Goal: Information Seeking & Learning: Check status

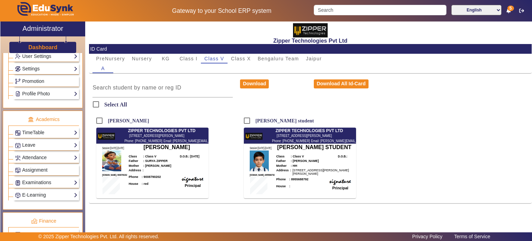
scroll to position [242, 0]
click at [39, 179] on link "Examinations" at bounding box center [46, 182] width 63 height 8
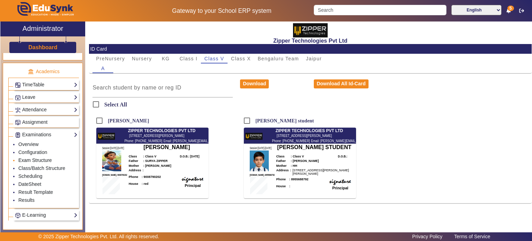
scroll to position [255, 0]
click at [30, 196] on link "Results" at bounding box center [26, 199] width 16 height 6
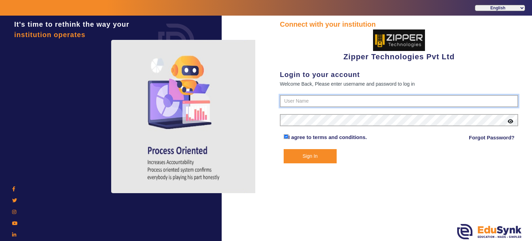
click at [300, 97] on input "text" at bounding box center [399, 101] width 238 height 12
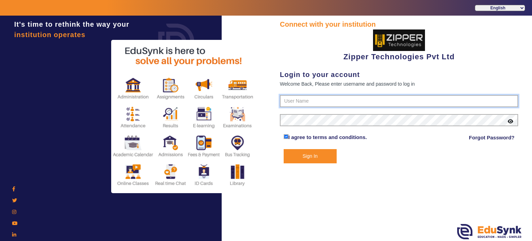
type input "1008790000"
click at [283, 149] on button "Sign In" at bounding box center [309, 156] width 53 height 14
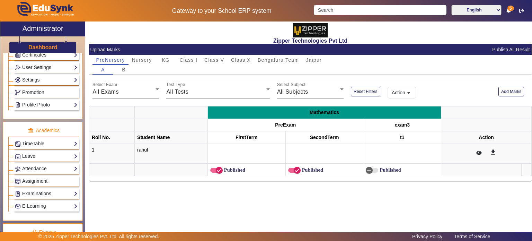
scroll to position [196, 0]
click at [43, 188] on link "Examinations" at bounding box center [46, 192] width 63 height 8
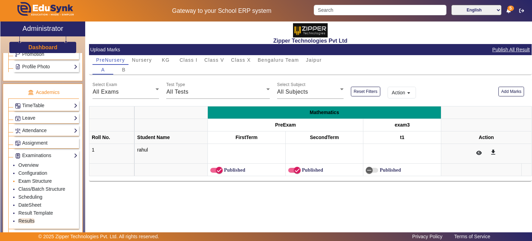
scroll to position [238, 0]
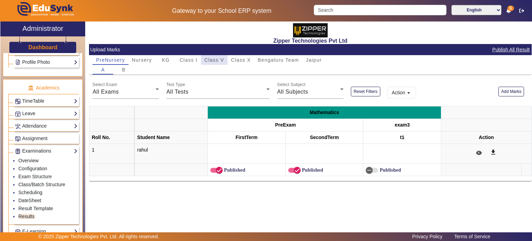
click at [218, 63] on span "Class V" at bounding box center [214, 60] width 20 height 10
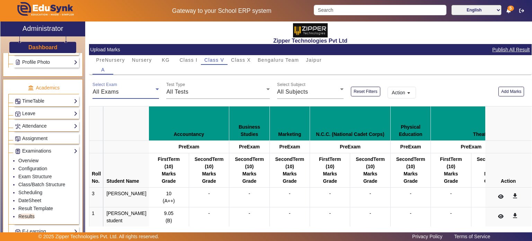
click at [131, 93] on div "All Exams" at bounding box center [123, 92] width 63 height 8
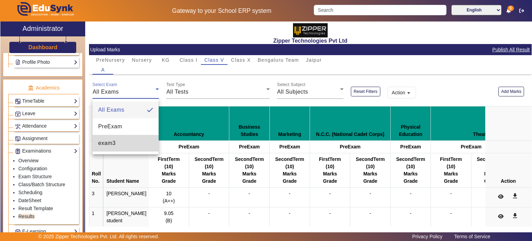
click at [119, 146] on mat-option "exam3" at bounding box center [125, 143] width 66 height 17
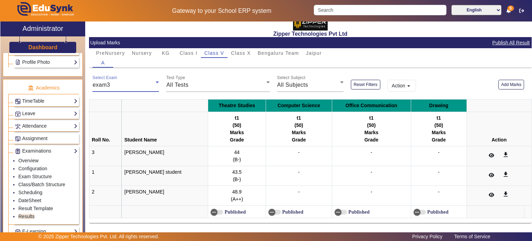
scroll to position [8, 0]
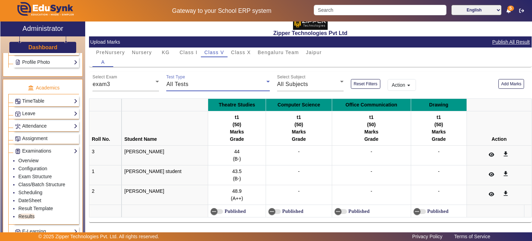
click at [226, 85] on div "All Tests" at bounding box center [216, 84] width 100 height 8
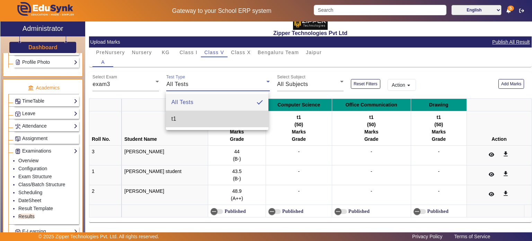
click at [218, 115] on mat-option "t1" at bounding box center [217, 118] width 102 height 17
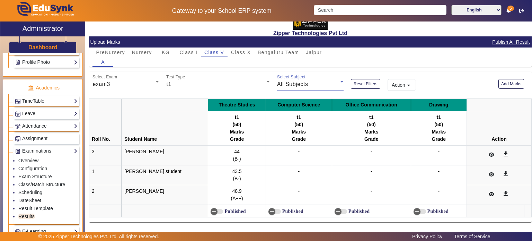
click at [282, 85] on span "All Subjects" at bounding box center [292, 84] width 31 height 6
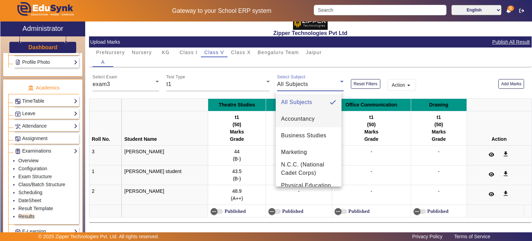
scroll to position [31, 0]
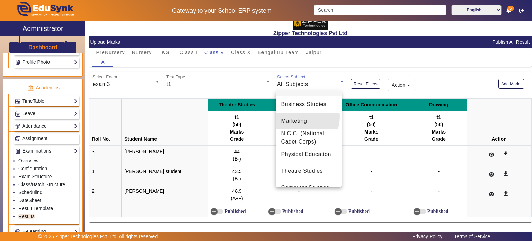
click at [295, 117] on span "Marketing" at bounding box center [294, 121] width 26 height 8
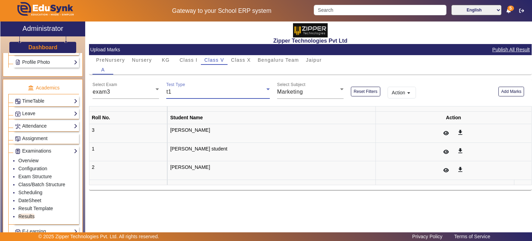
click at [242, 90] on div "t1" at bounding box center [216, 92] width 100 height 8
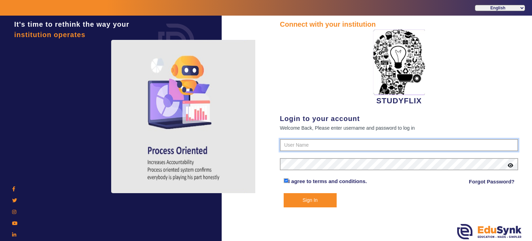
click at [302, 139] on input "text" at bounding box center [399, 145] width 238 height 12
click at [305, 143] on input "text" at bounding box center [399, 145] width 238 height 12
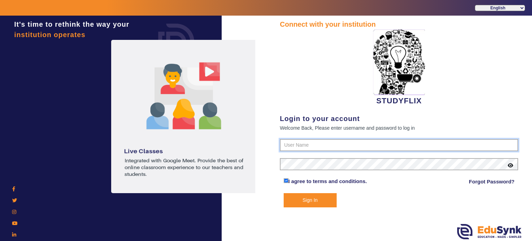
paste input "6354922771"
type input "6354922771"
click at [313, 198] on button "Sign In" at bounding box center [309, 200] width 53 height 14
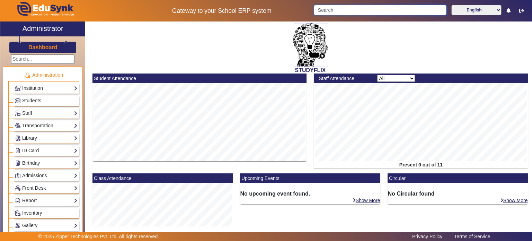
click at [359, 9] on input "Search" at bounding box center [380, 10] width 132 height 10
paste input "9016400946"
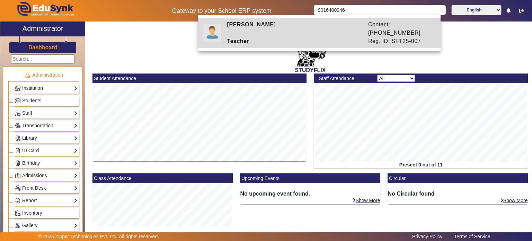
click at [324, 37] on div "Teacher" at bounding box center [293, 41] width 141 height 8
type input "HIMANI GOHIL"
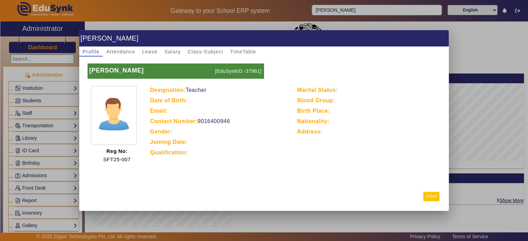
click at [429, 196] on button "Close" at bounding box center [431, 195] width 16 height 9
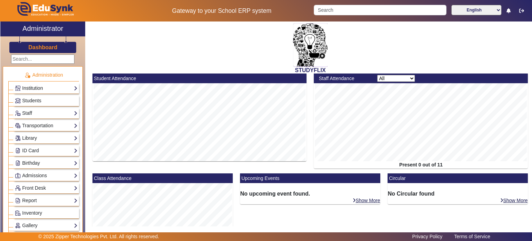
click at [44, 88] on link "Institution" at bounding box center [46, 88] width 63 height 8
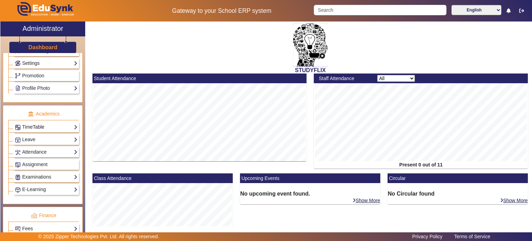
click at [48, 128] on link "TimeTable" at bounding box center [46, 127] width 63 height 8
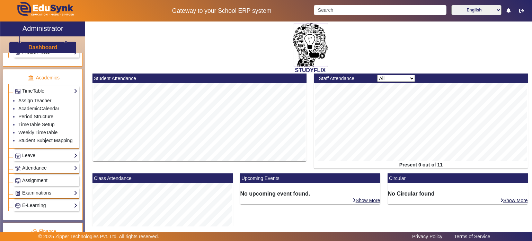
scroll to position [212, 0]
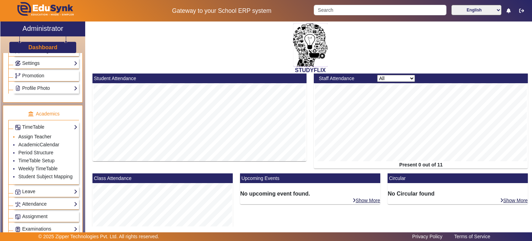
click at [43, 134] on link "Assign Teacher" at bounding box center [34, 137] width 33 height 6
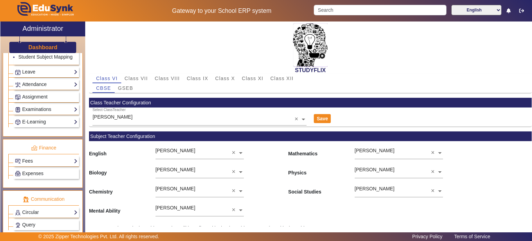
scroll to position [331, 0]
click at [46, 110] on link "Examinations" at bounding box center [46, 110] width 63 height 8
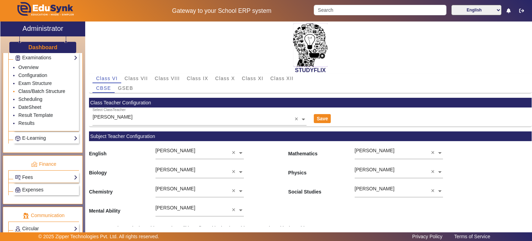
click at [38, 88] on link "Class/Batch Structure" at bounding box center [41, 91] width 47 height 6
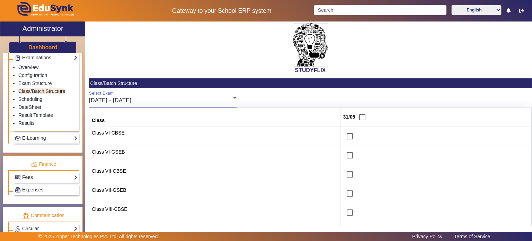
click at [100, 103] on span "26/05/2025 - 31/05/2025" at bounding box center [110, 100] width 42 height 6
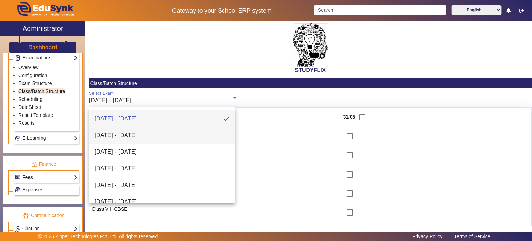
click at [114, 134] on span "02/06/2025 - 07/06/2025" at bounding box center [115, 135] width 42 height 8
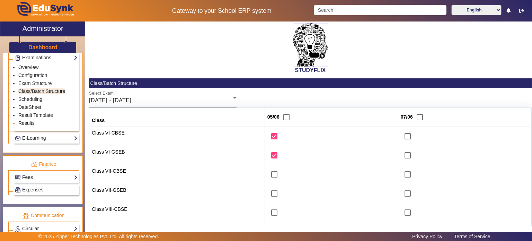
click at [30, 120] on link "Results" at bounding box center [26, 123] width 16 height 6
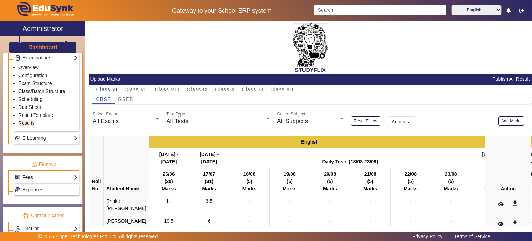
click at [130, 120] on div "All Exams" at bounding box center [123, 121] width 63 height 8
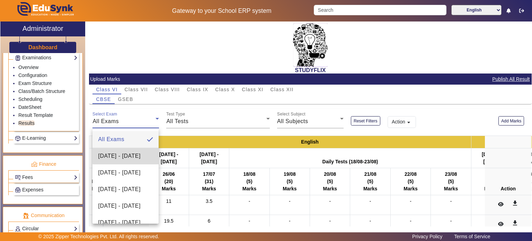
click at [126, 155] on span "02/06/2025 - 07/06/2025" at bounding box center [119, 156] width 42 height 8
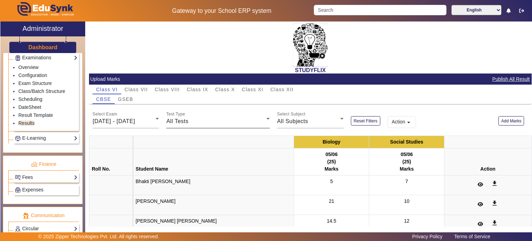
click at [196, 126] on div "Test Type All Tests" at bounding box center [217, 118] width 103 height 19
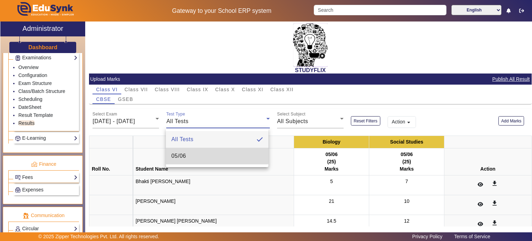
click at [197, 151] on mat-option "05/06" at bounding box center [217, 155] width 102 height 17
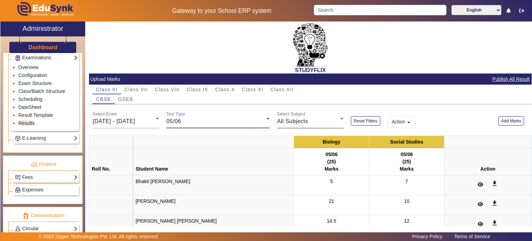
scroll to position [30, 0]
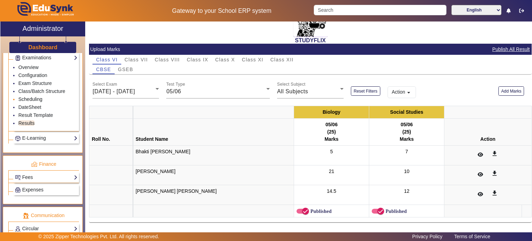
click at [38, 97] on link "Scheduling" at bounding box center [30, 99] width 24 height 6
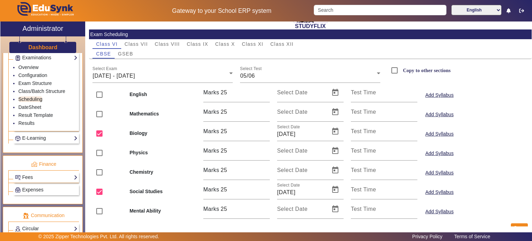
scroll to position [44, 0]
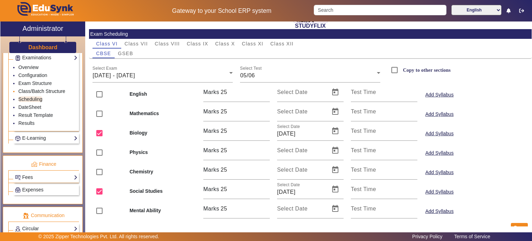
click at [32, 89] on link "Class/Batch Structure" at bounding box center [41, 91] width 47 height 6
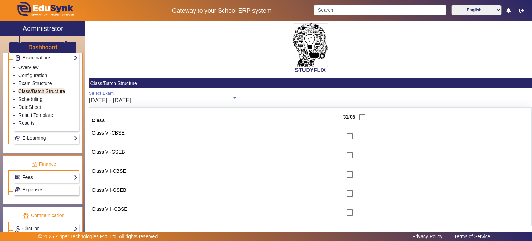
click at [131, 98] on span "26/05/2025 - 31/05/2025" at bounding box center [110, 100] width 42 height 6
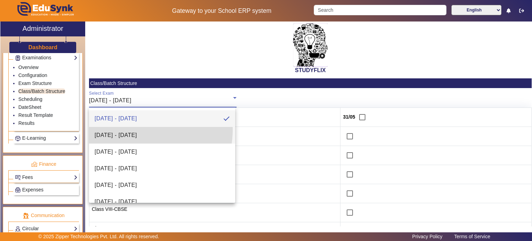
click at [134, 129] on mat-option "02/06/2025 - 07/06/2025" at bounding box center [162, 135] width 146 height 17
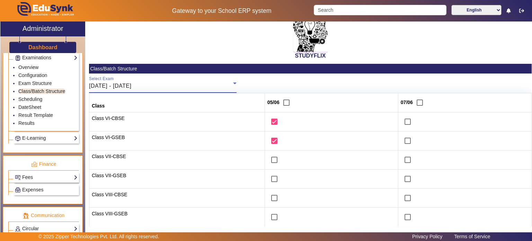
scroll to position [15, 0]
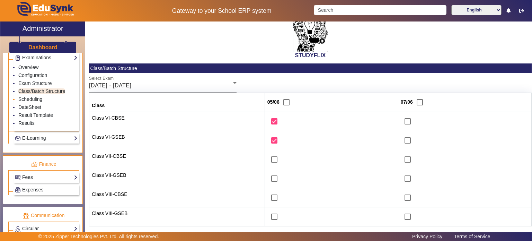
click at [32, 96] on link "Scheduling" at bounding box center [30, 99] width 24 height 6
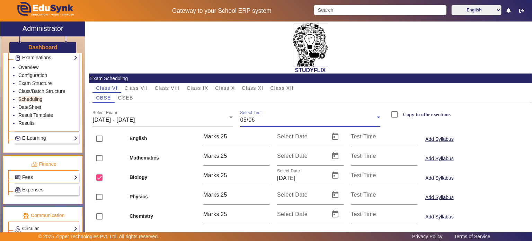
click at [240, 119] on span "05/06" at bounding box center [247, 120] width 15 height 6
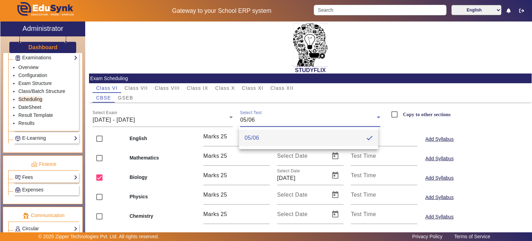
click at [238, 119] on div at bounding box center [266, 120] width 532 height 241
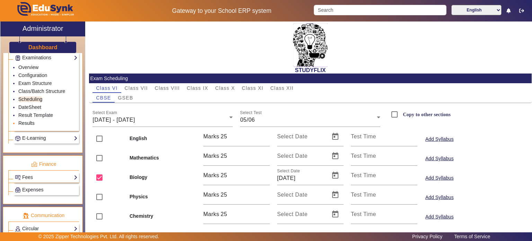
click at [33, 120] on link "Results" at bounding box center [26, 123] width 16 height 6
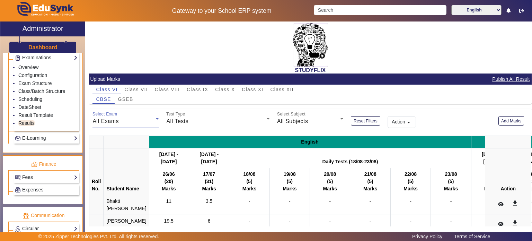
click at [120, 120] on div "All Exams" at bounding box center [123, 121] width 63 height 8
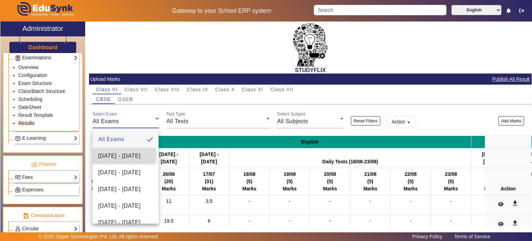
click at [119, 155] on span "02/06/2025 - 07/06/2025" at bounding box center [119, 156] width 42 height 8
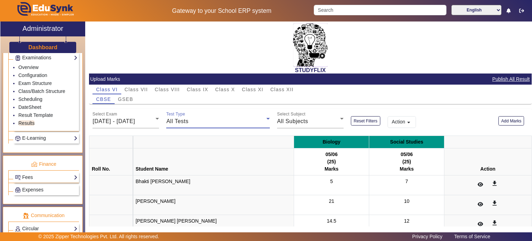
click at [188, 123] on span "All Tests" at bounding box center [177, 121] width 22 height 6
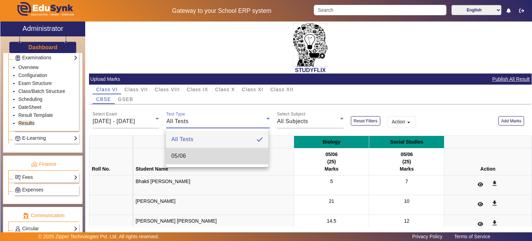
click at [189, 154] on mat-option "05/06" at bounding box center [217, 155] width 102 height 17
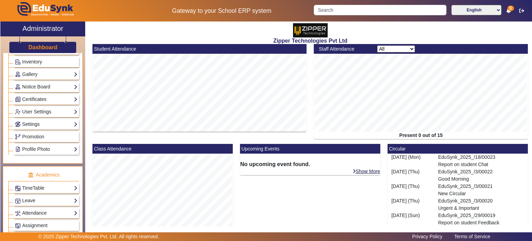
scroll to position [153, 0]
